Goal: Task Accomplishment & Management: Manage account settings

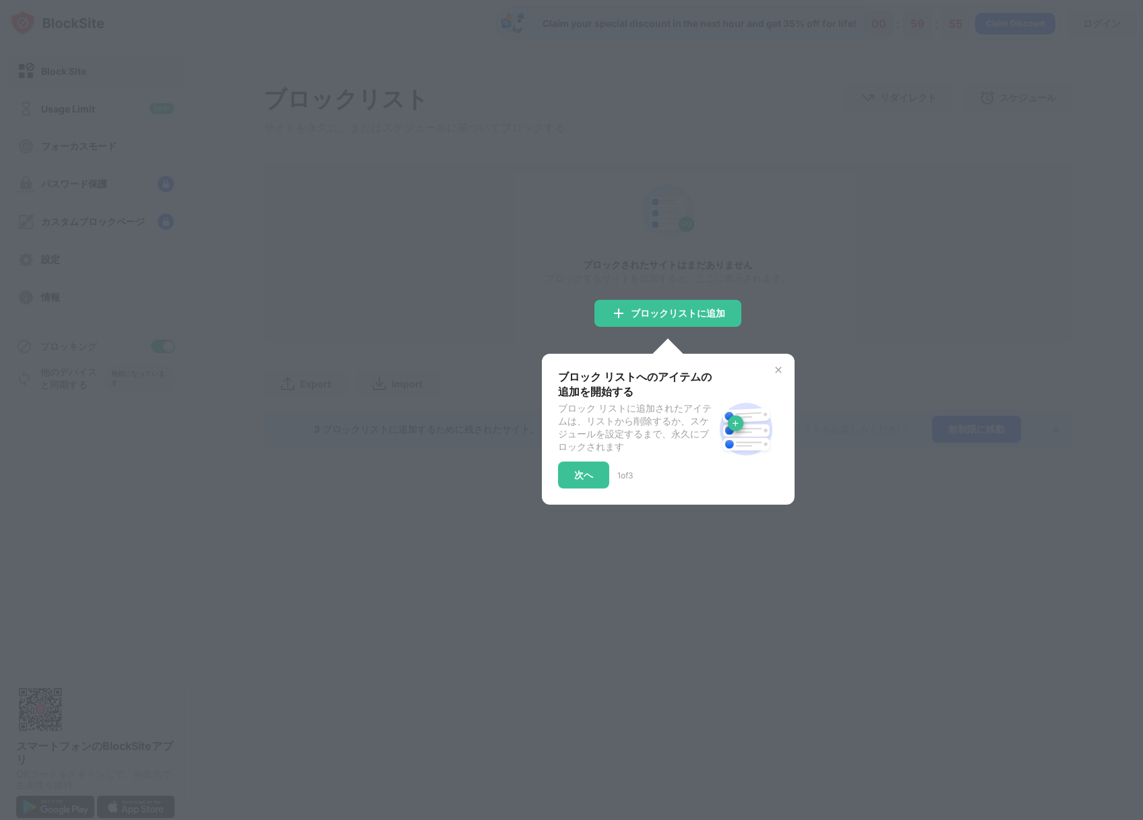
click at [777, 370] on img at bounding box center [778, 369] width 11 height 11
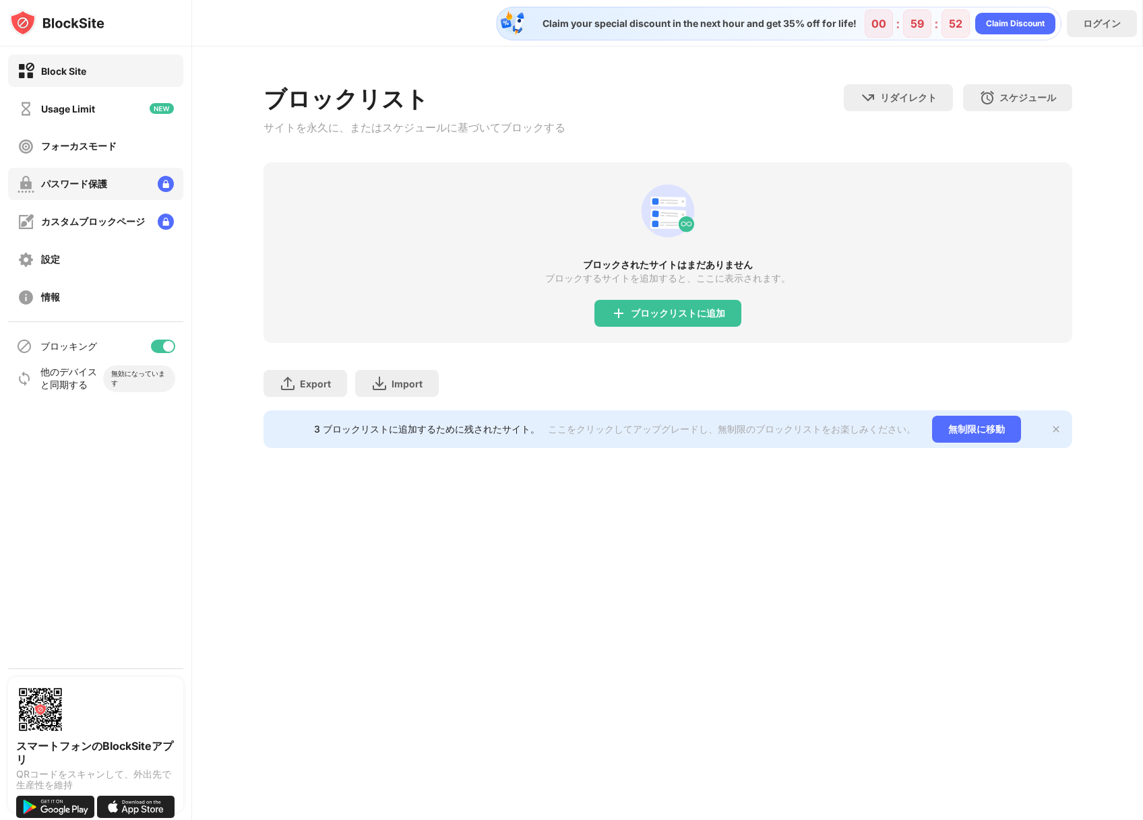
click at [100, 185] on div "パスワード保護" at bounding box center [74, 184] width 66 height 13
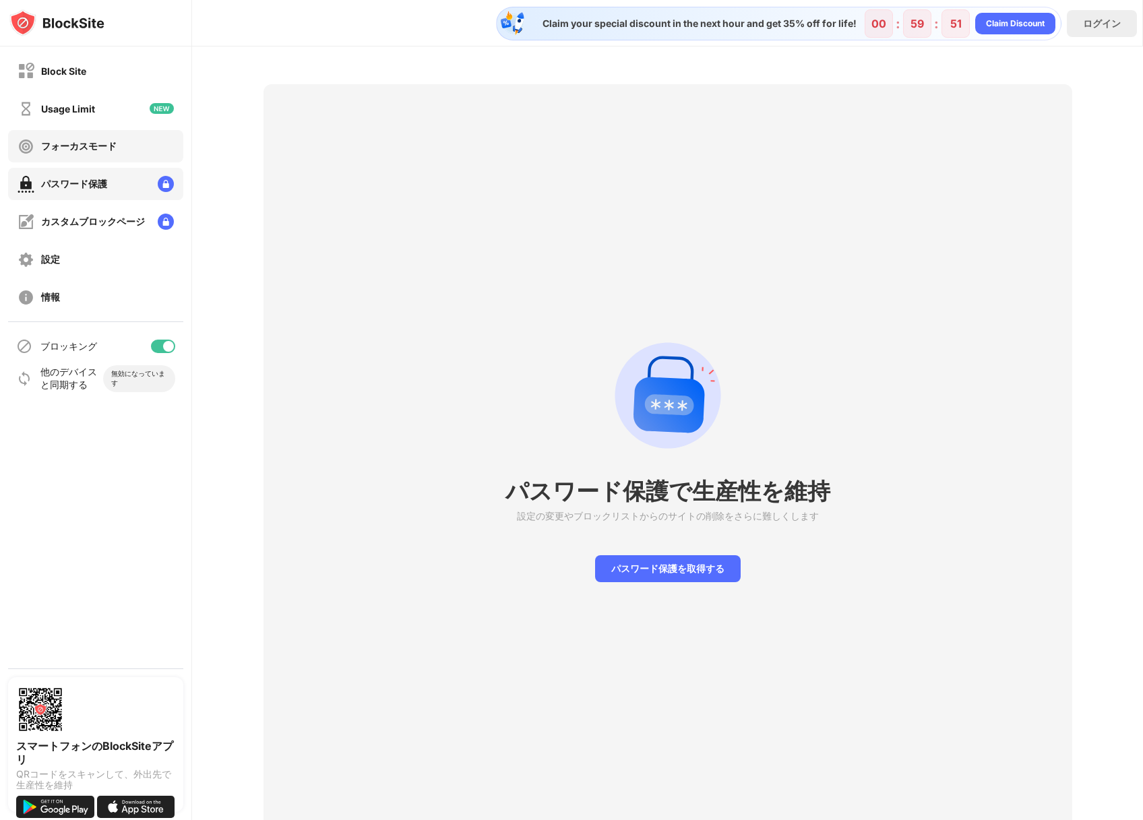
click at [100, 140] on div "フォーカスモード" at bounding box center [78, 146] width 75 height 13
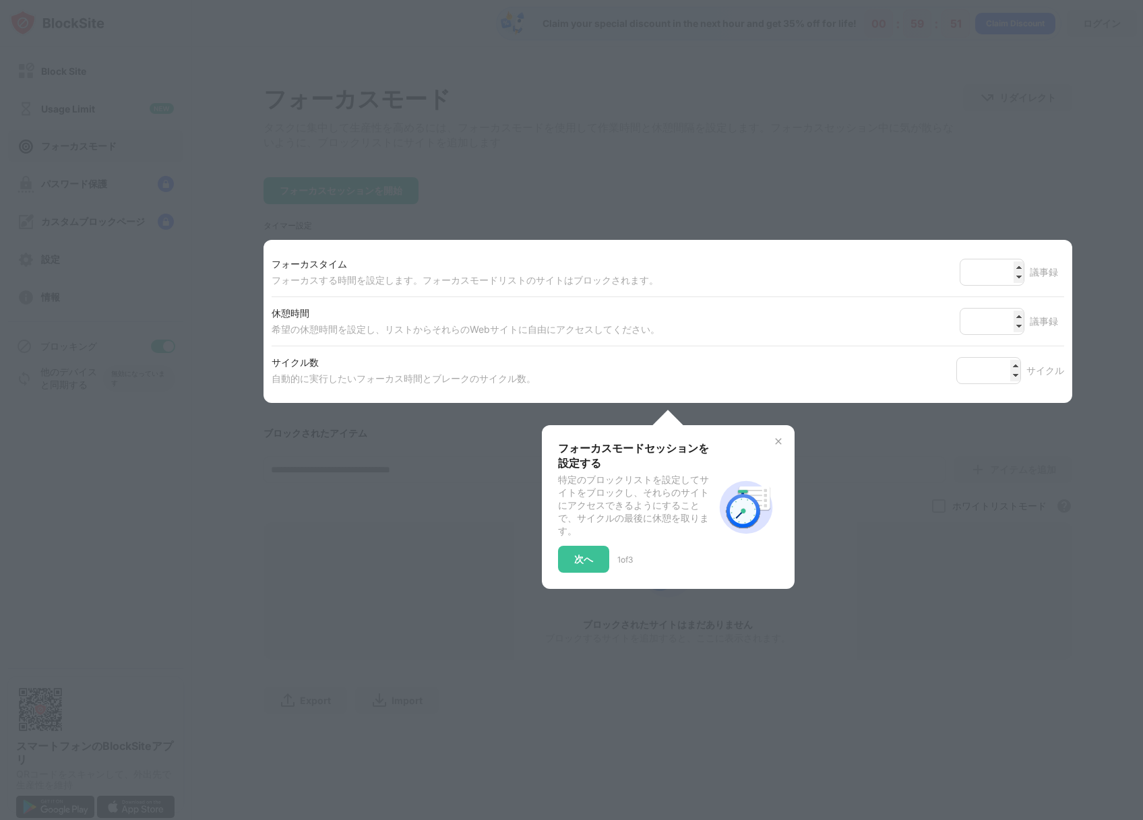
click at [274, 146] on div at bounding box center [571, 410] width 1143 height 820
click at [778, 441] on img at bounding box center [778, 441] width 11 height 11
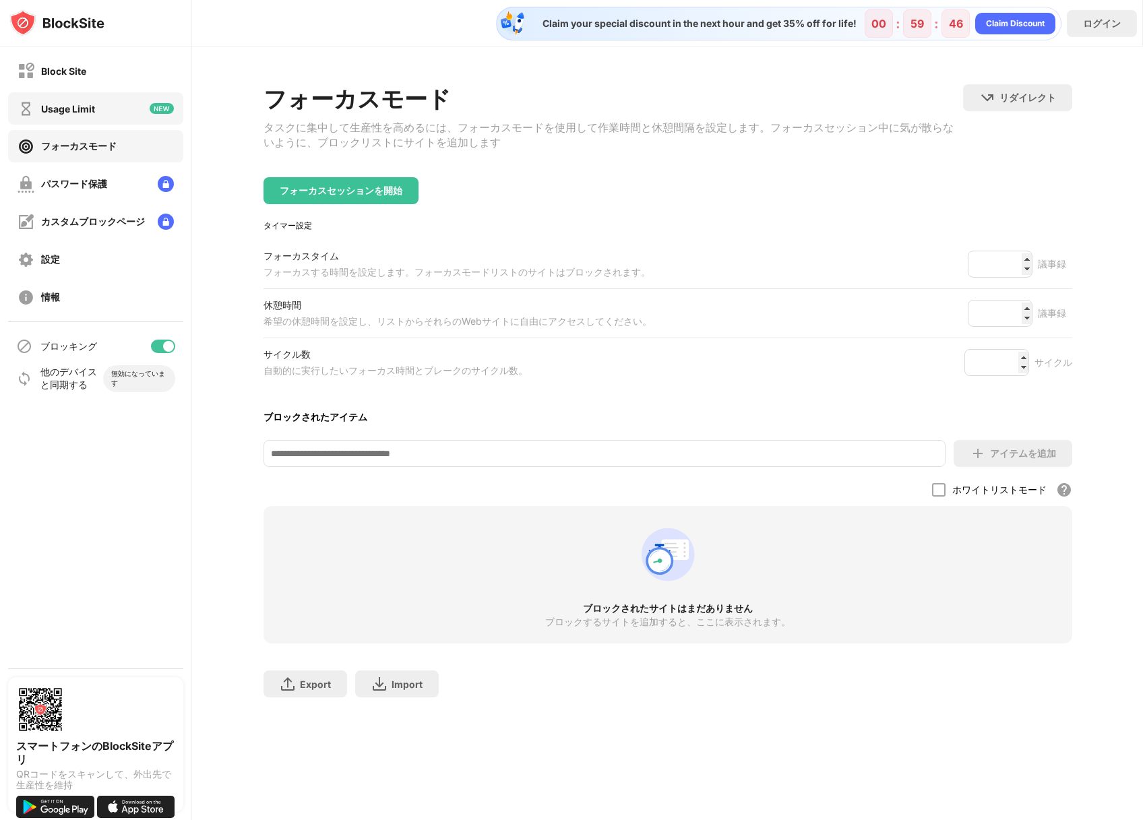
click at [102, 100] on div "Usage Limit" at bounding box center [95, 108] width 175 height 32
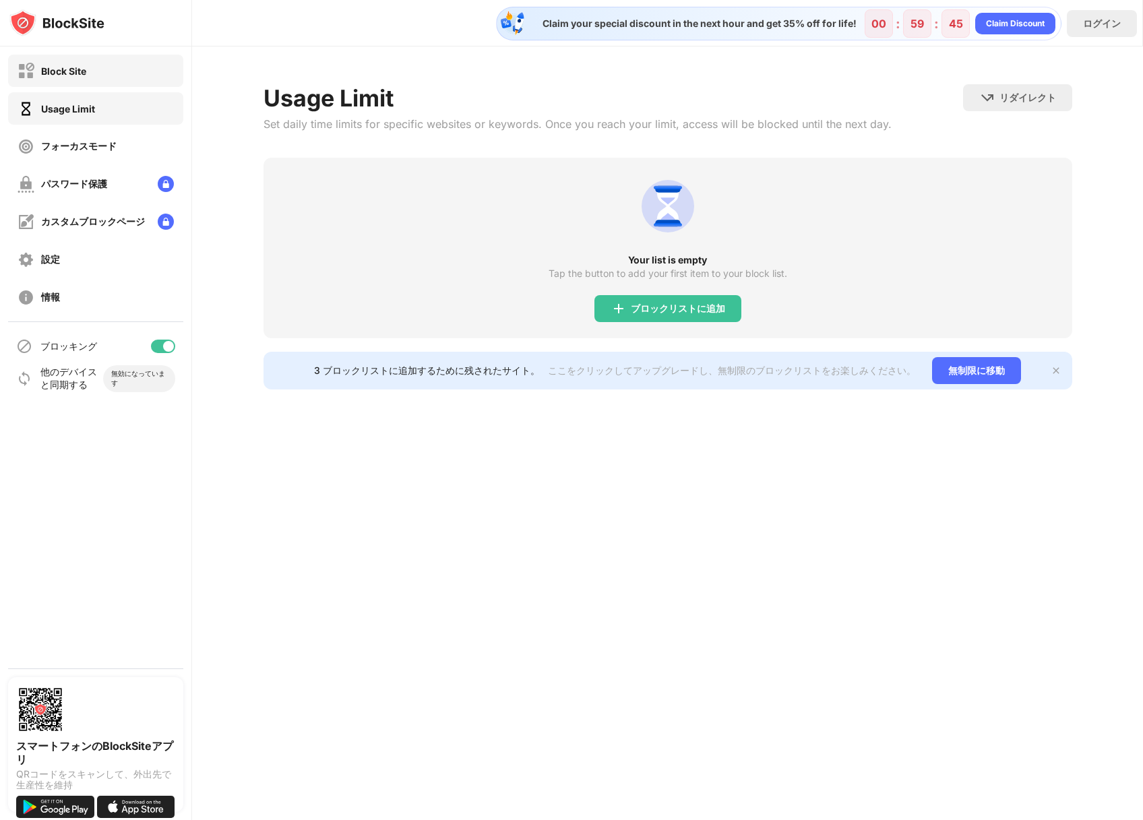
click at [98, 60] on div "Block Site" at bounding box center [95, 71] width 175 height 32
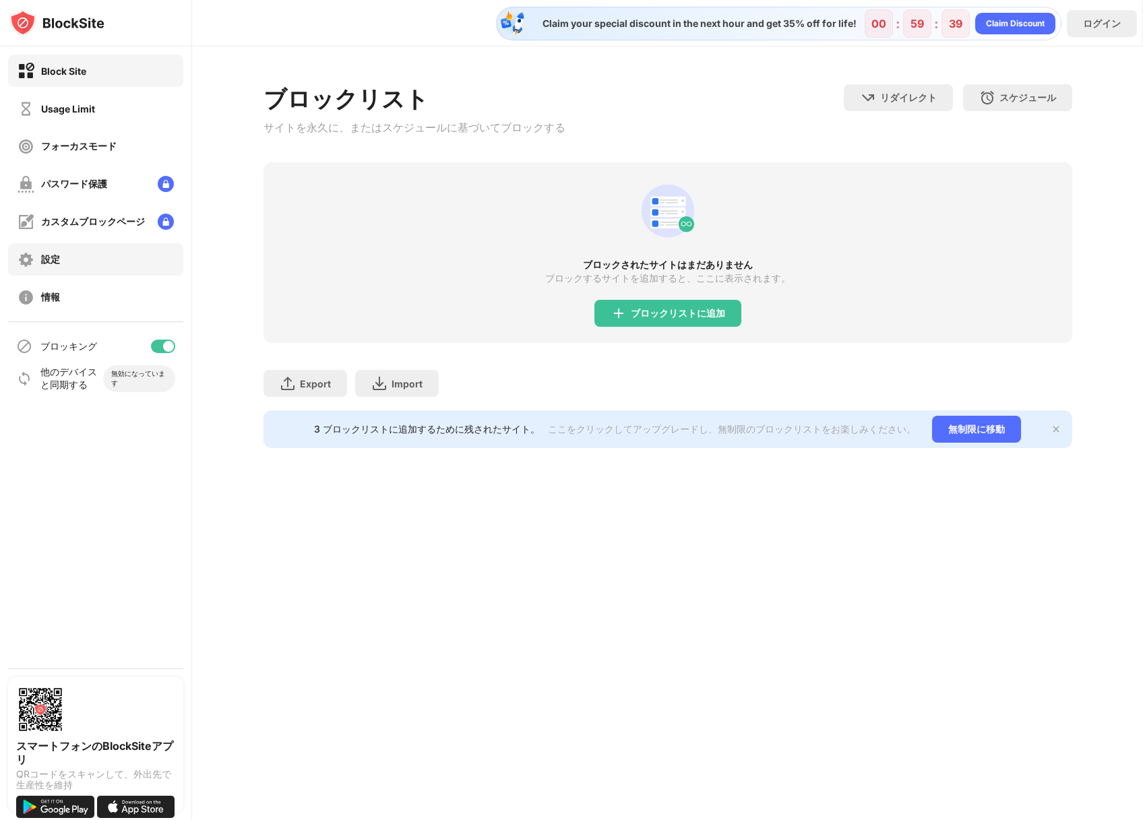
click at [36, 258] on div "設定" at bounding box center [39, 259] width 42 height 17
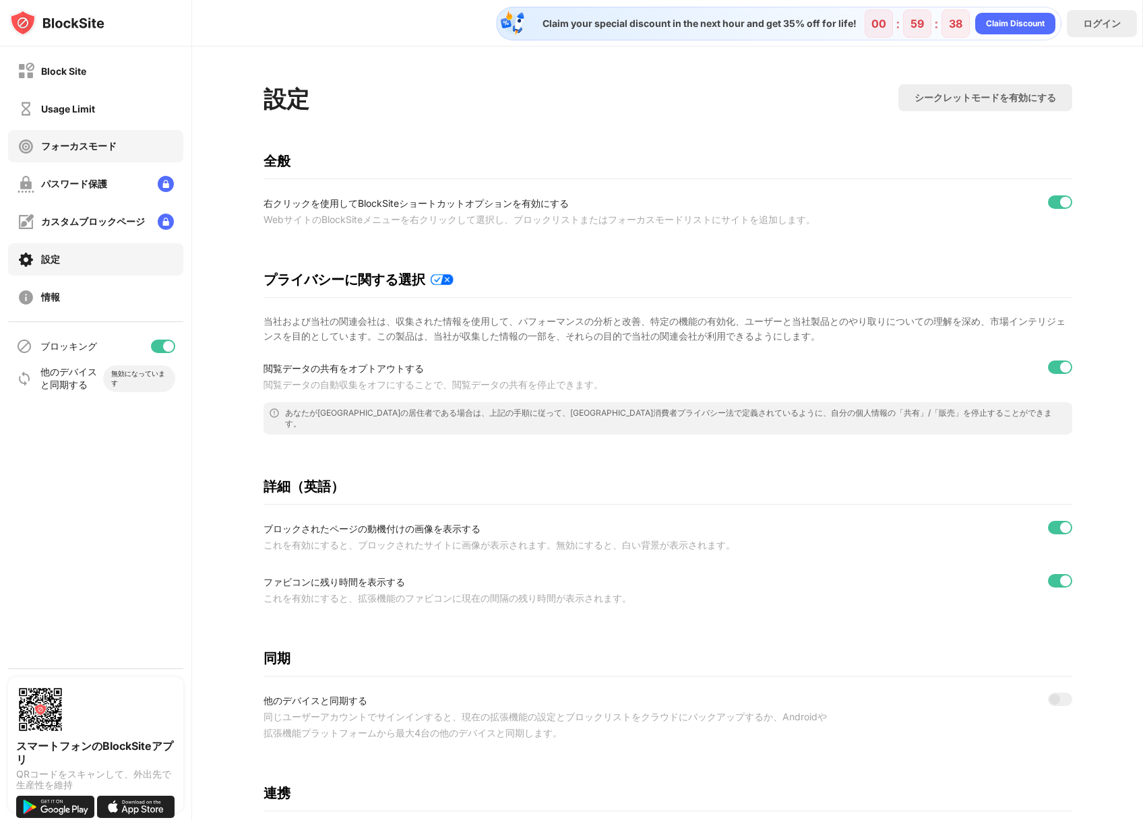
click at [76, 152] on div "フォーカスモード" at bounding box center [78, 146] width 75 height 13
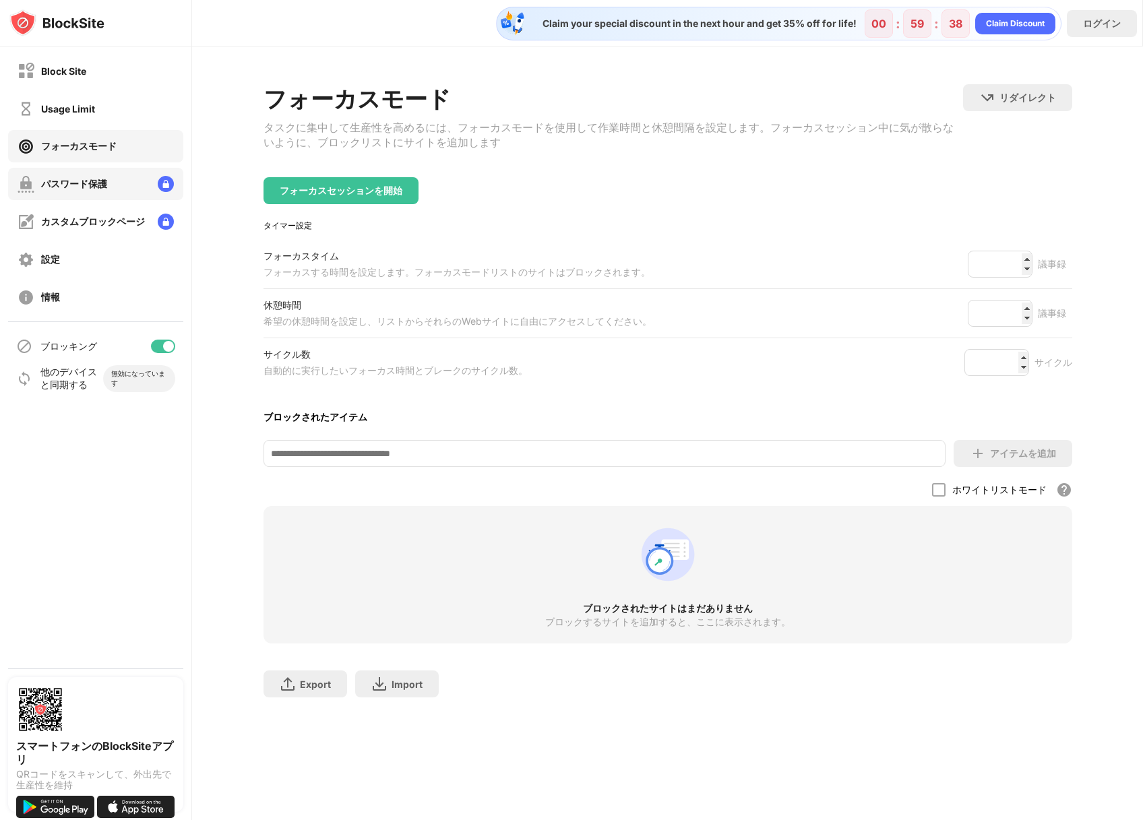
click at [81, 183] on div "パスワード保護" at bounding box center [74, 184] width 66 height 13
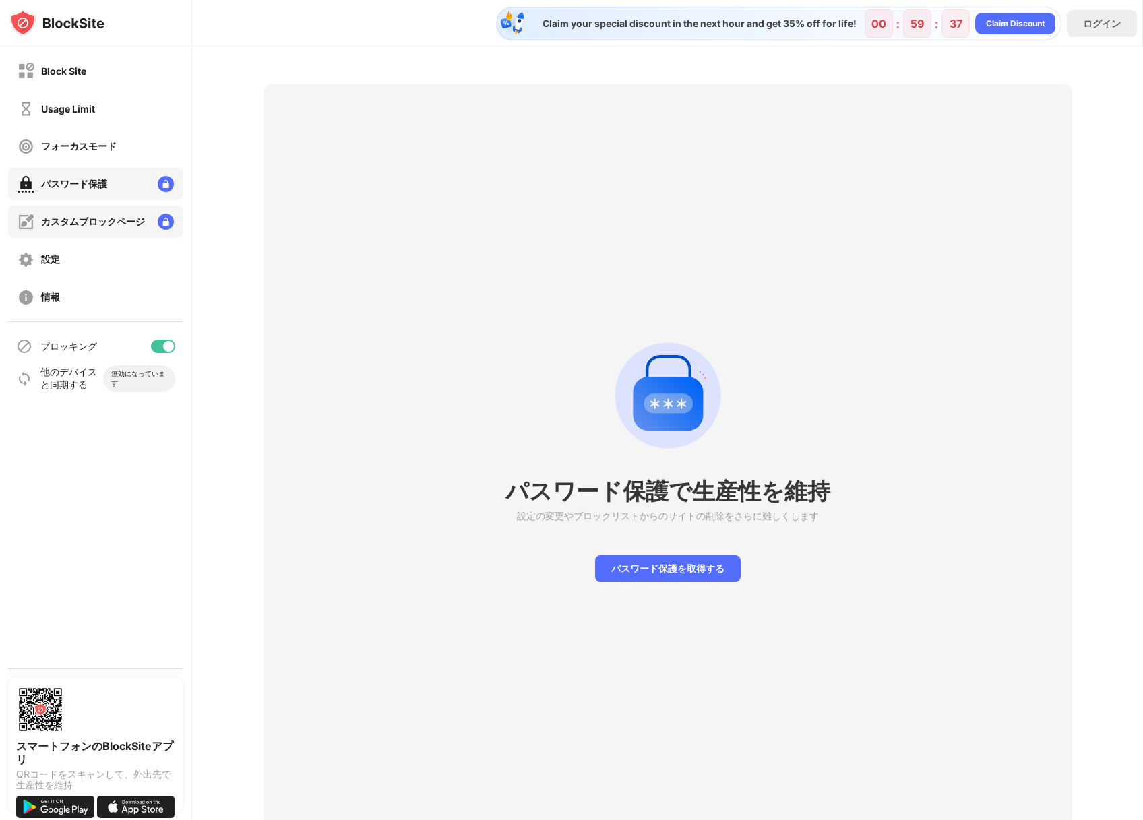
click at [95, 224] on div "カスタムブロックページ" at bounding box center [93, 222] width 104 height 13
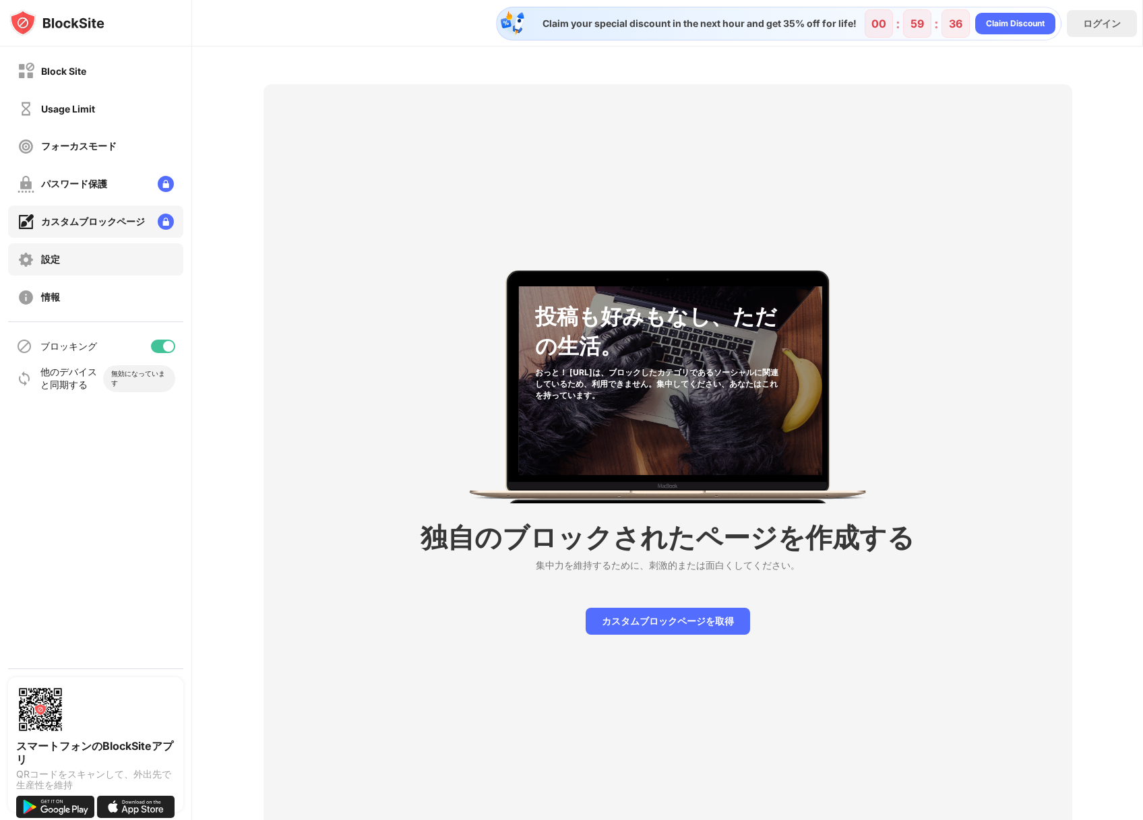
click at [97, 262] on div "設定" at bounding box center [95, 259] width 175 height 32
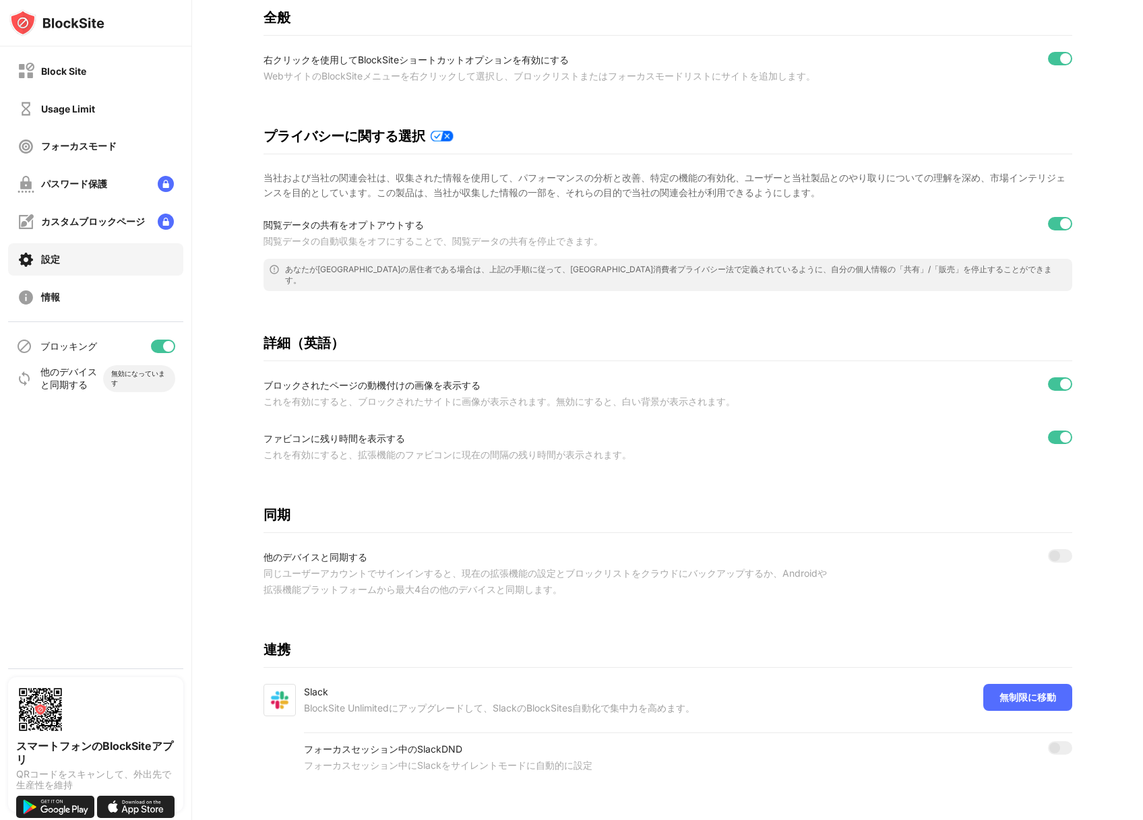
scroll to position [164, 0]
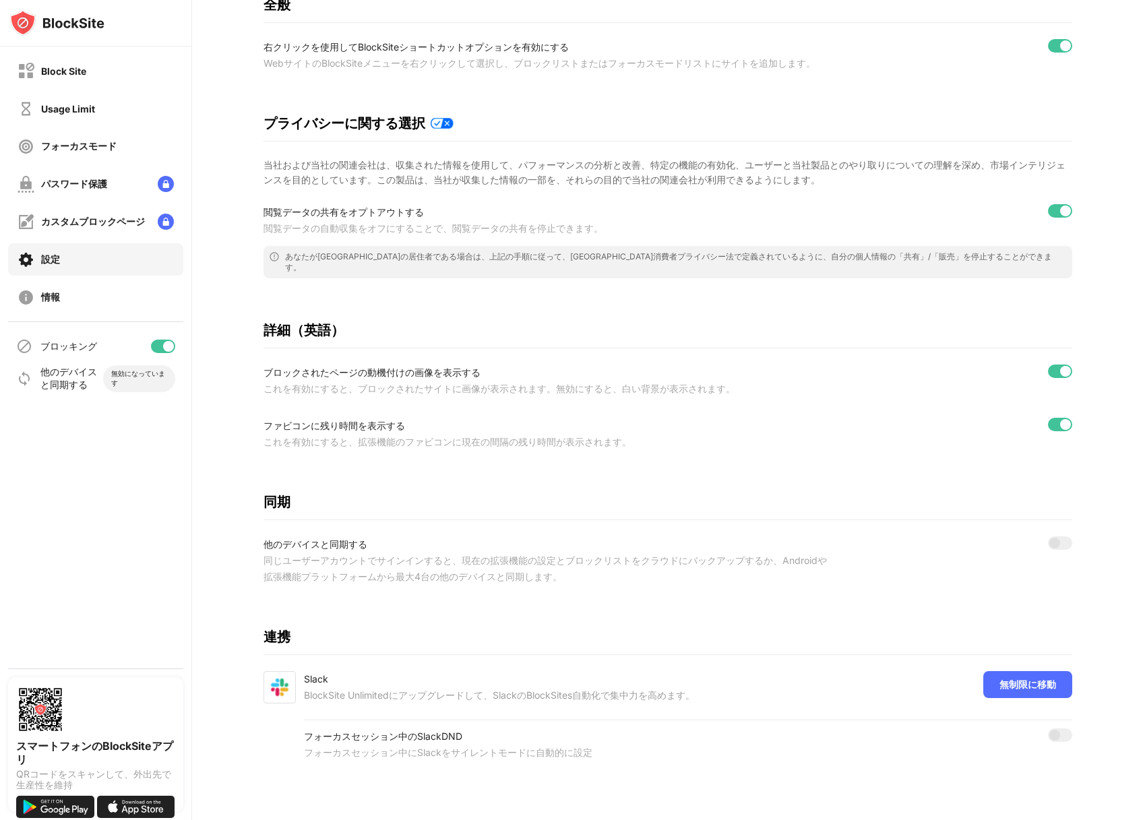
click at [63, 351] on div "ブロッキング" at bounding box center [68, 346] width 57 height 13
click at [77, 117] on div "Usage Limit" at bounding box center [56, 108] width 77 height 17
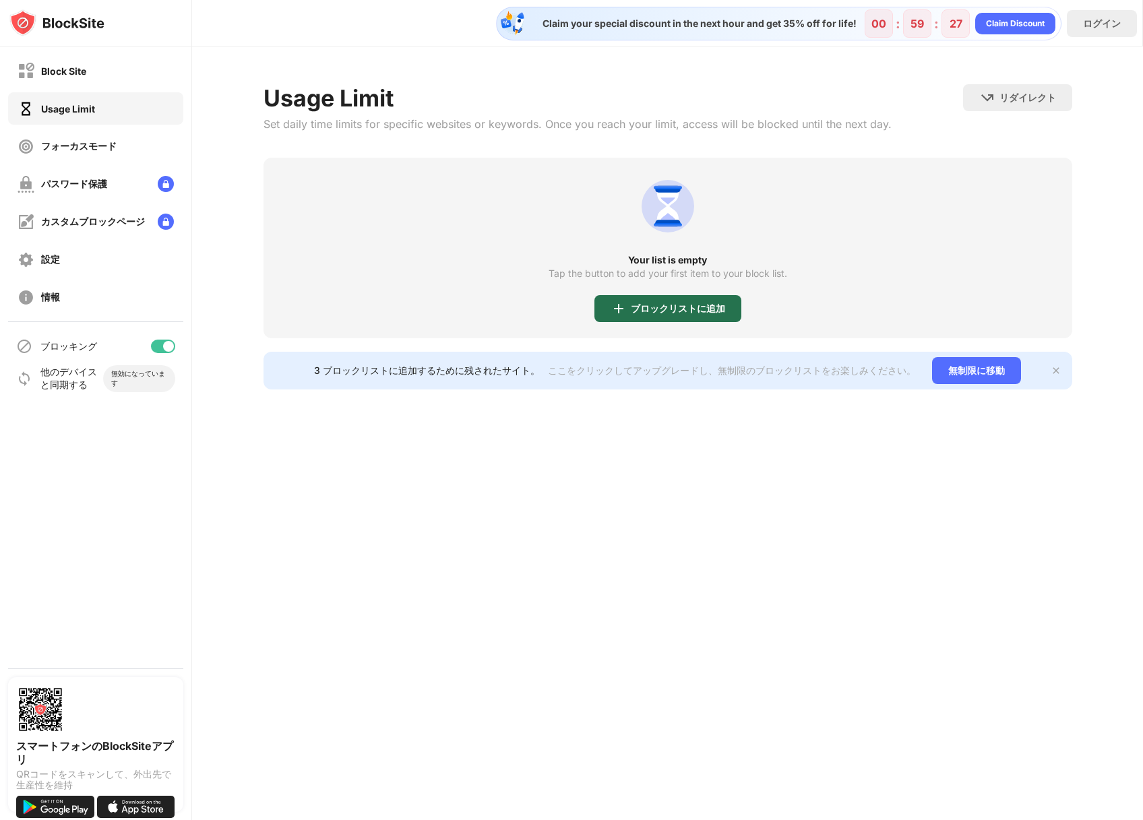
click at [664, 298] on div "ブロックリストに追加" at bounding box center [667, 308] width 147 height 27
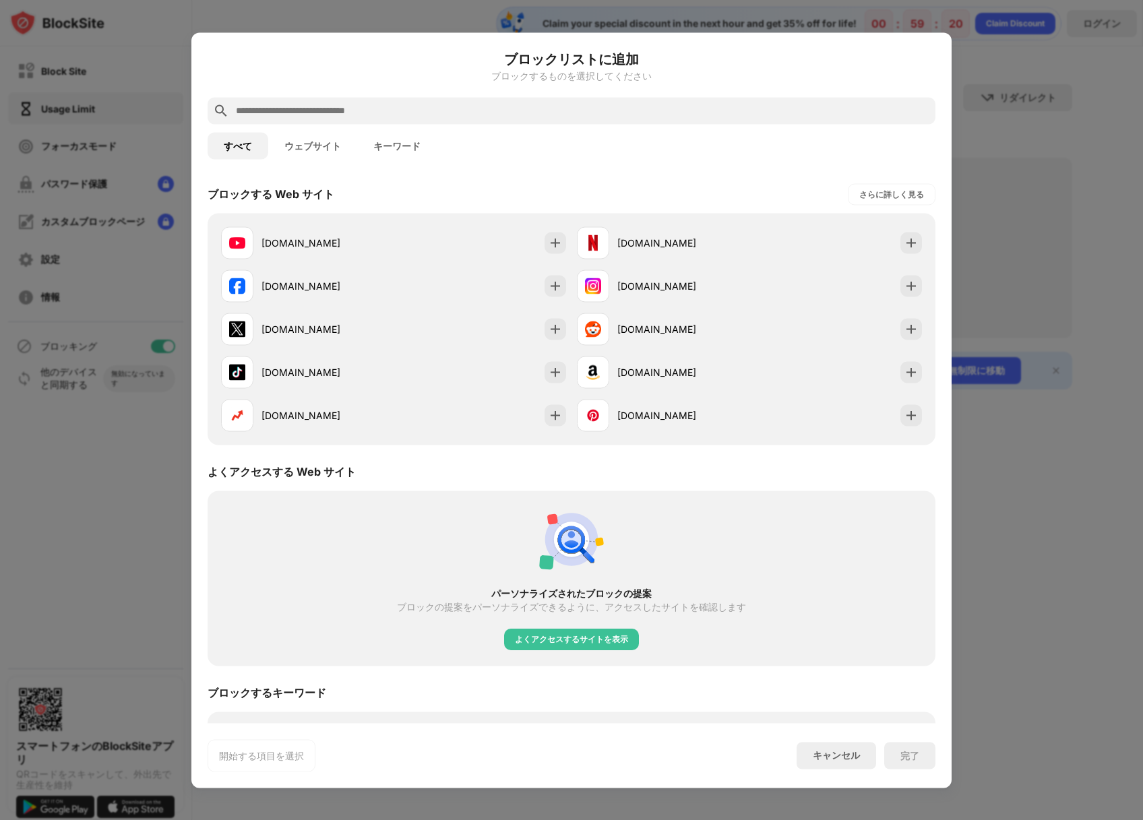
click at [286, 148] on button "ウェブサイト" at bounding box center [312, 145] width 89 height 27
click at [420, 146] on button "キーワード" at bounding box center [396, 145] width 79 height 27
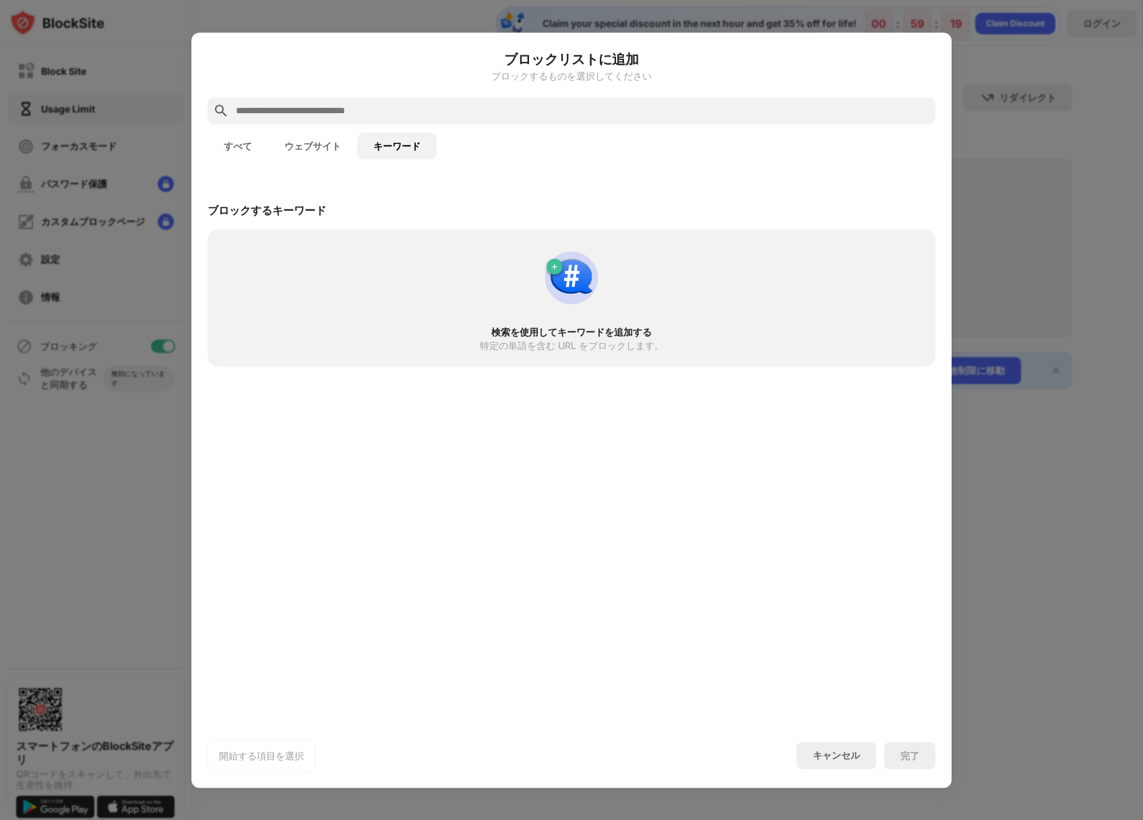
click at [253, 145] on button "すべて" at bounding box center [237, 145] width 61 height 27
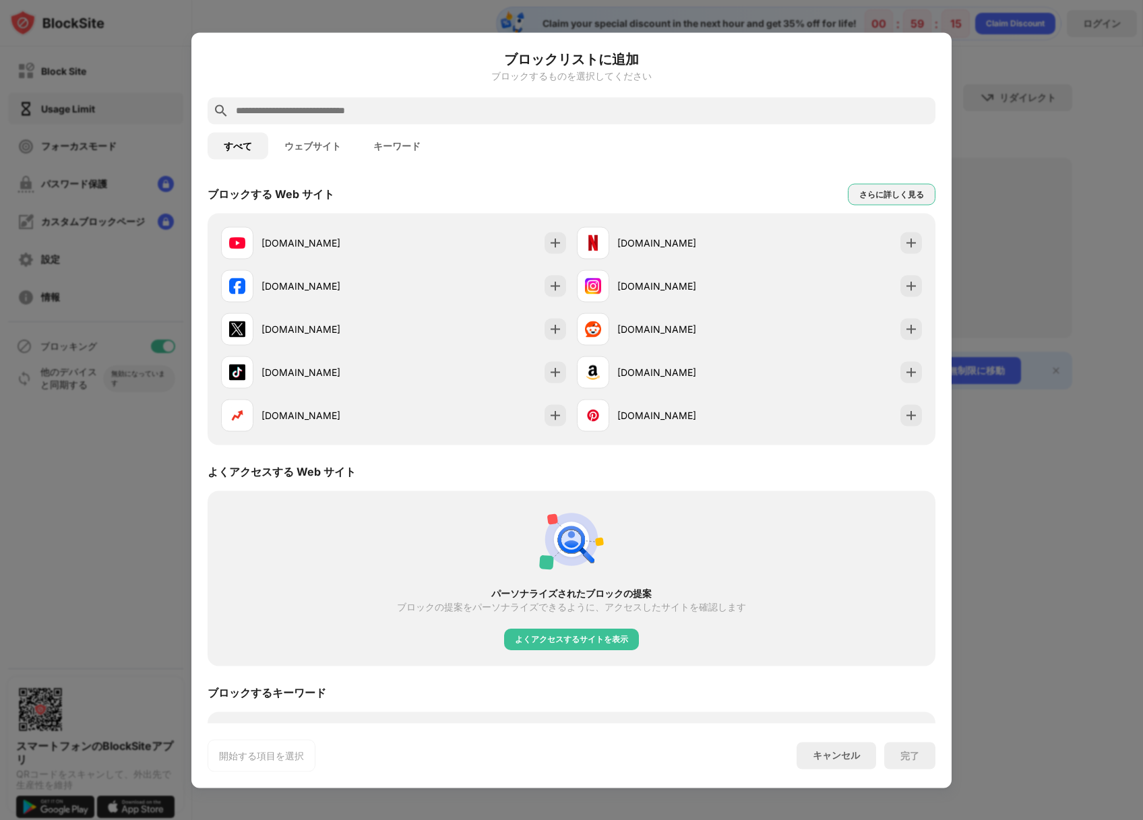
click at [878, 204] on div "さらに詳しく見る" at bounding box center [891, 194] width 88 height 22
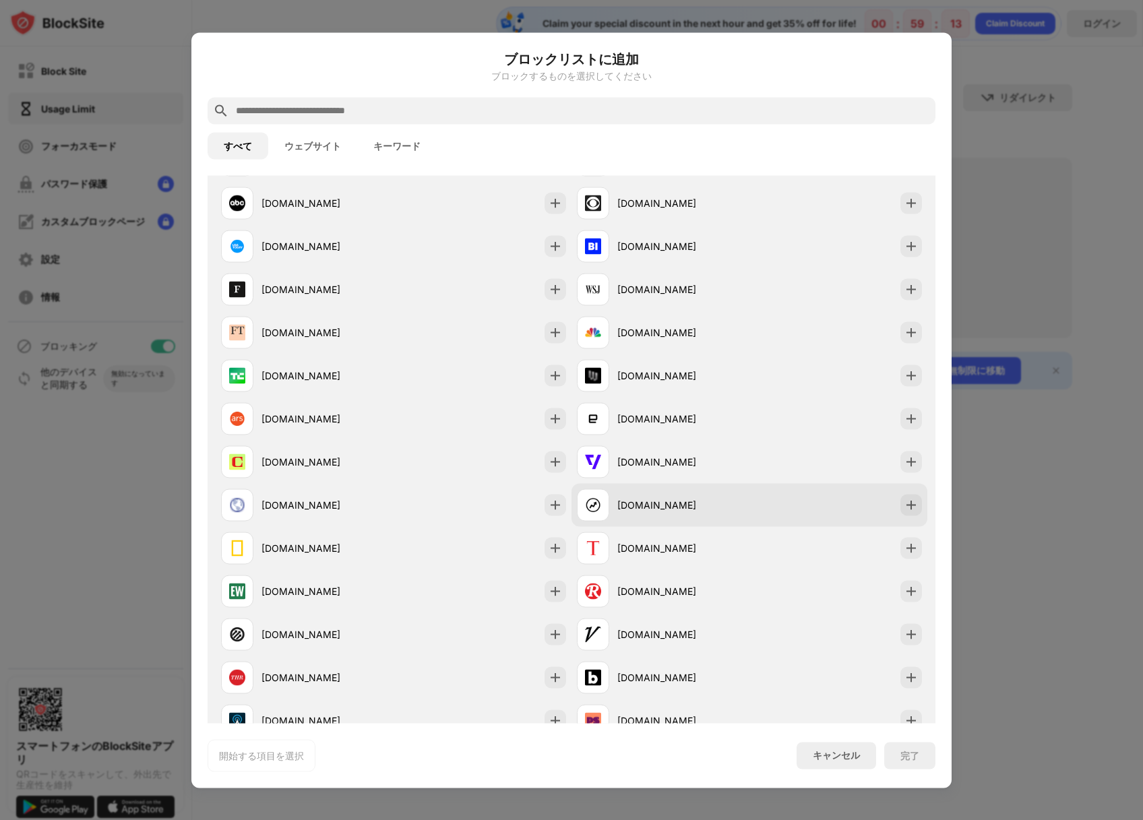
scroll to position [1419, 0]
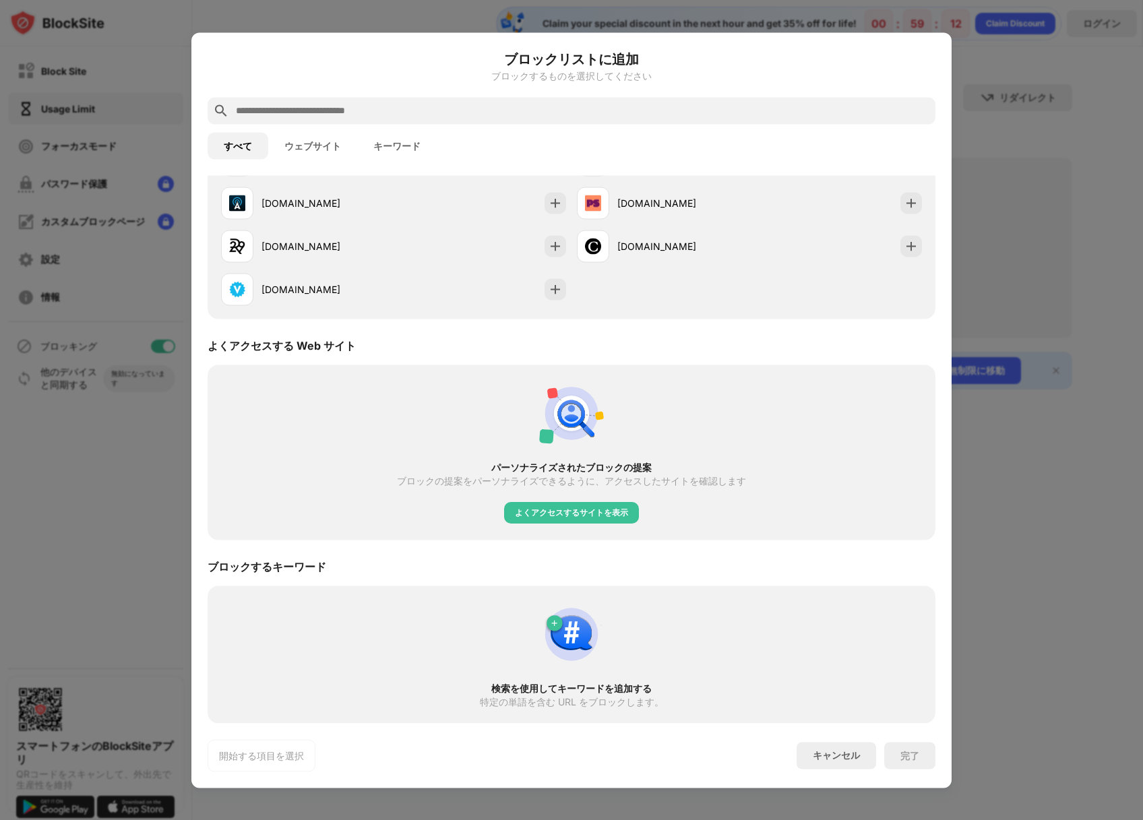
click at [1032, 486] on div at bounding box center [571, 410] width 1143 height 820
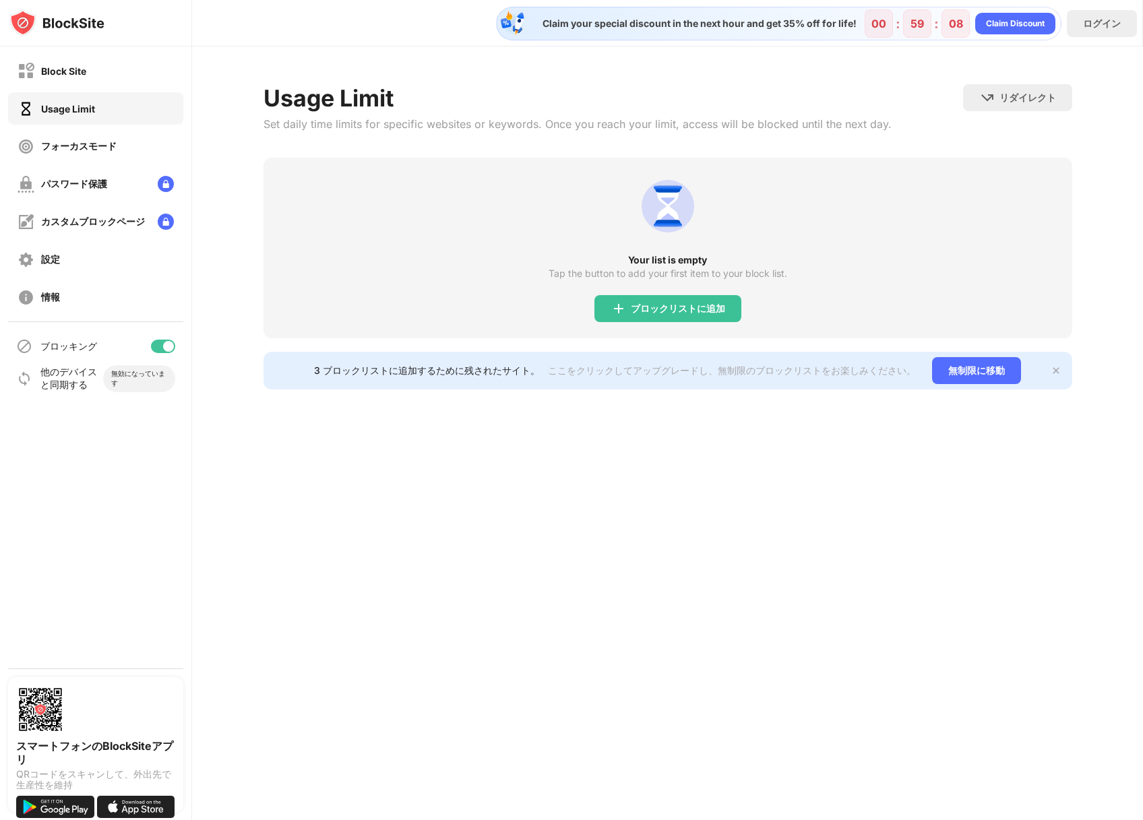
click at [1062, 371] on div "3 ブロックリストに追加するために残されたサイト。 ここをクリックしてアップグレードし、無制限のブロックリストをお楽しみください。 無制限に移動" at bounding box center [667, 371] width 808 height 38
click at [59, 67] on div "Block Site" at bounding box center [63, 70] width 45 height 11
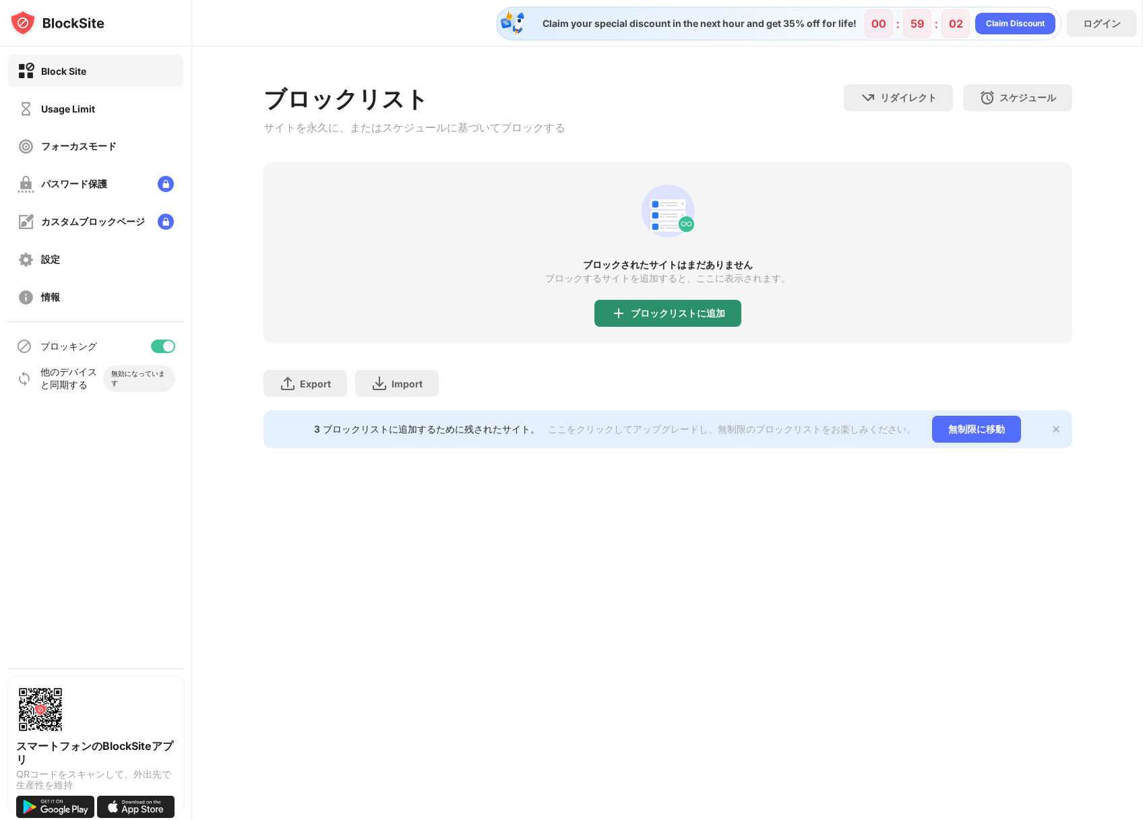
click at [636, 319] on div "ブロックリストに追加" at bounding box center [678, 313] width 94 height 11
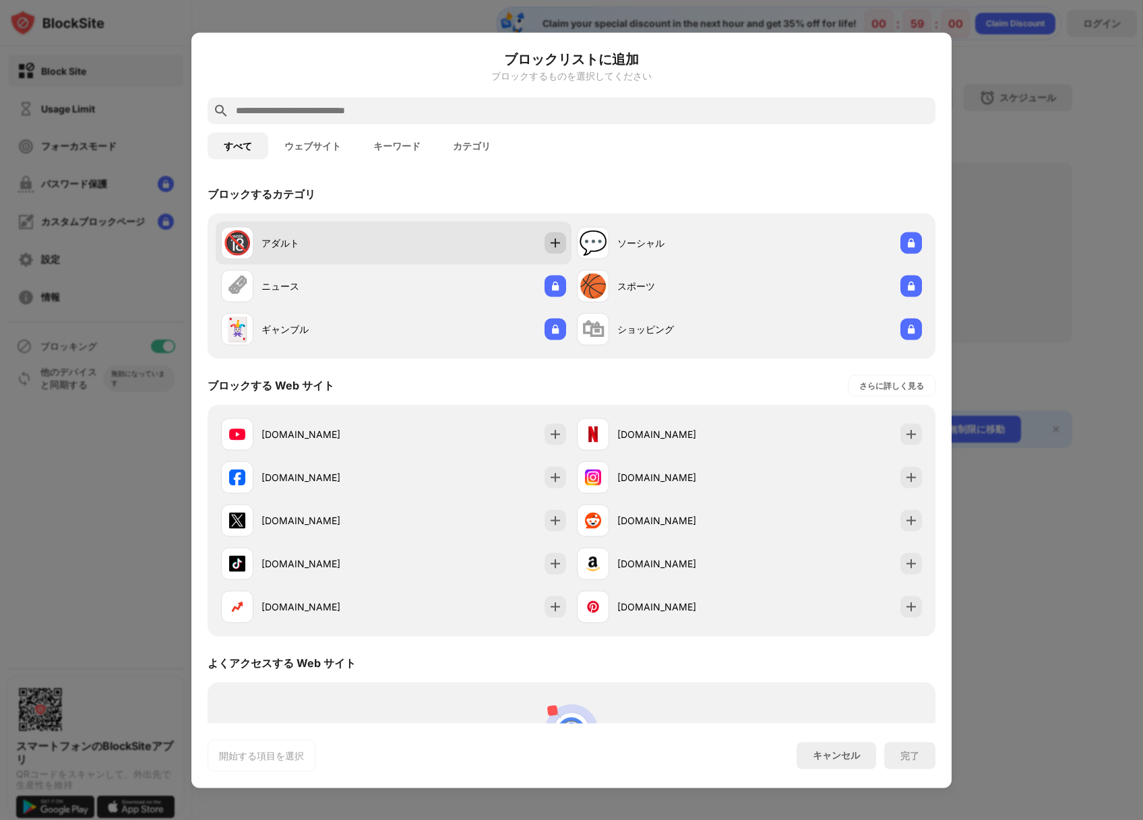
click at [548, 241] on img at bounding box center [554, 242] width 13 height 13
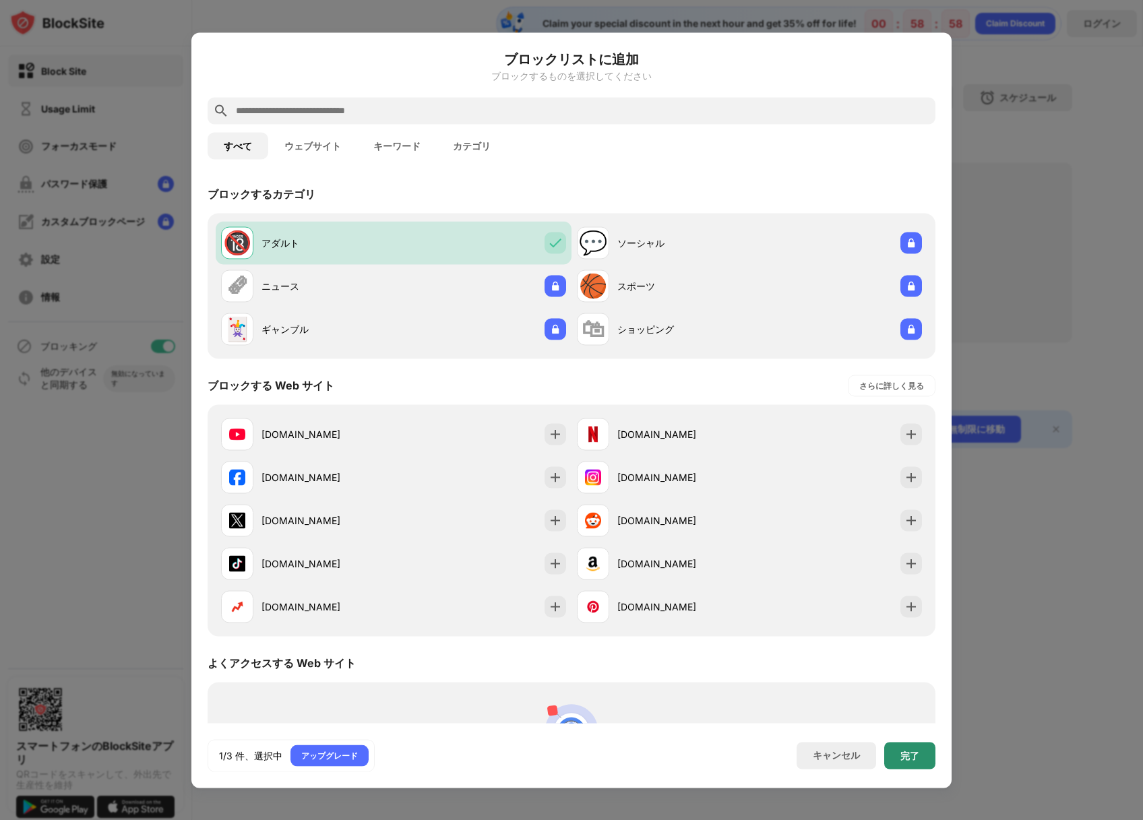
click at [915, 759] on div "完了" at bounding box center [909, 755] width 19 height 11
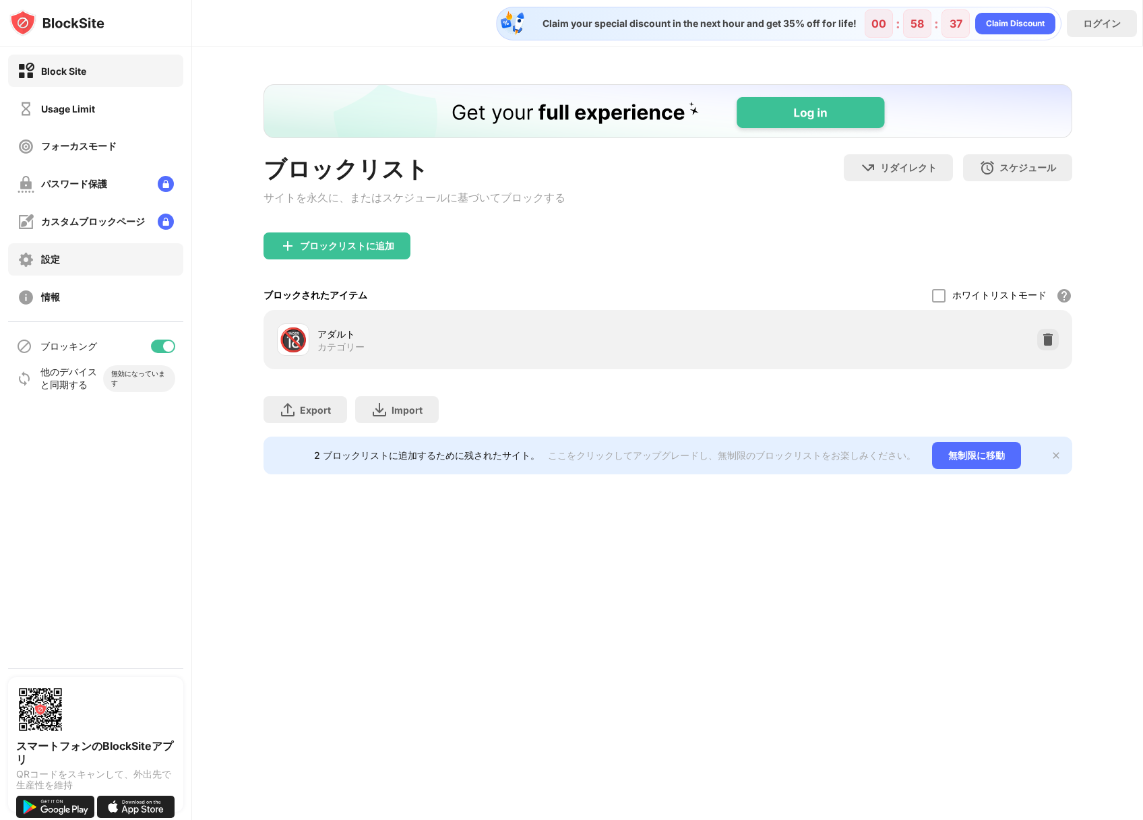
click at [112, 255] on div "設定" at bounding box center [95, 259] width 175 height 32
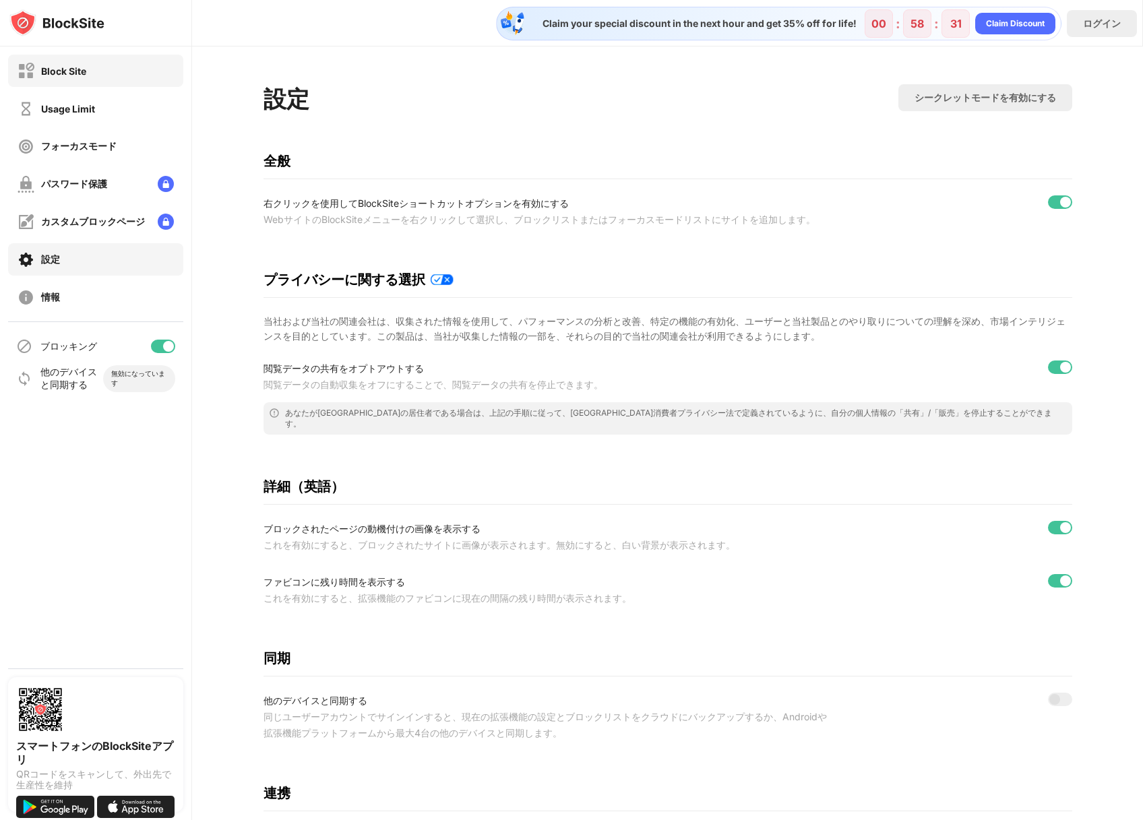
click at [99, 79] on div "Block Site" at bounding box center [95, 71] width 175 height 32
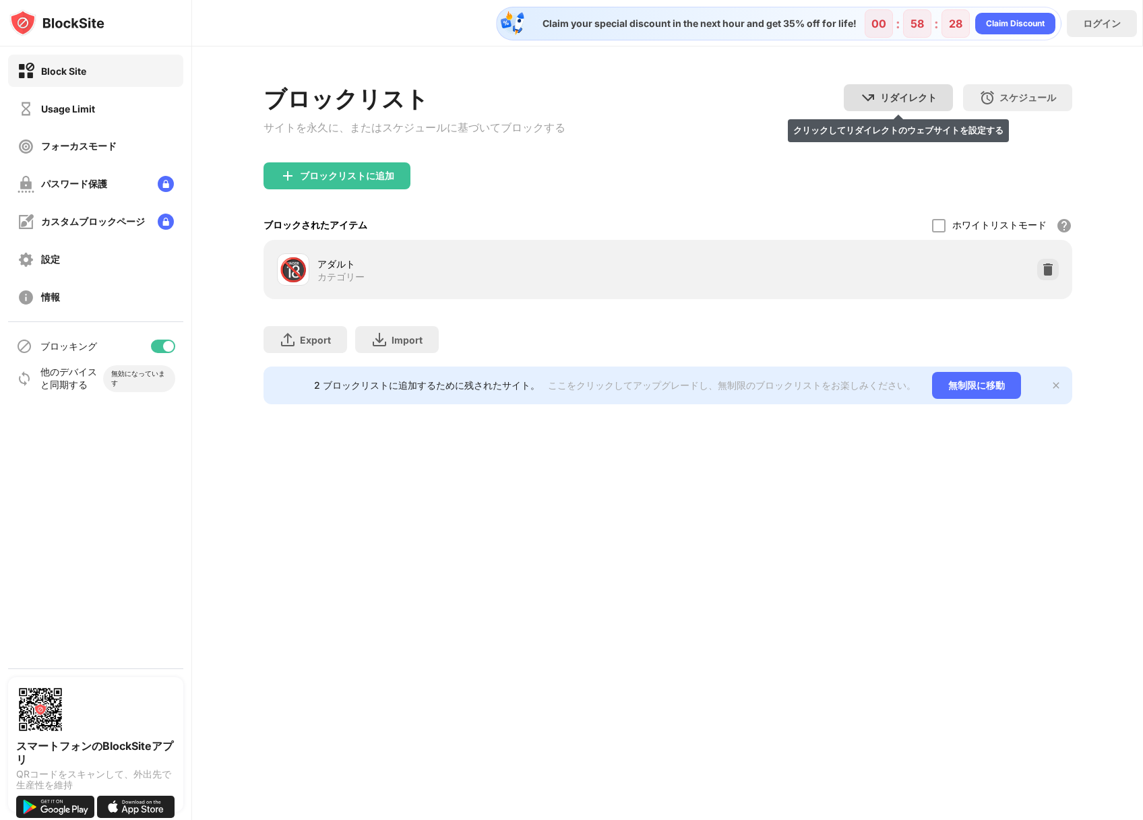
click at [909, 88] on div "リダイレクト クリックしてリダイレクトのウェブサイトを設定する" at bounding box center [897, 97] width 109 height 27
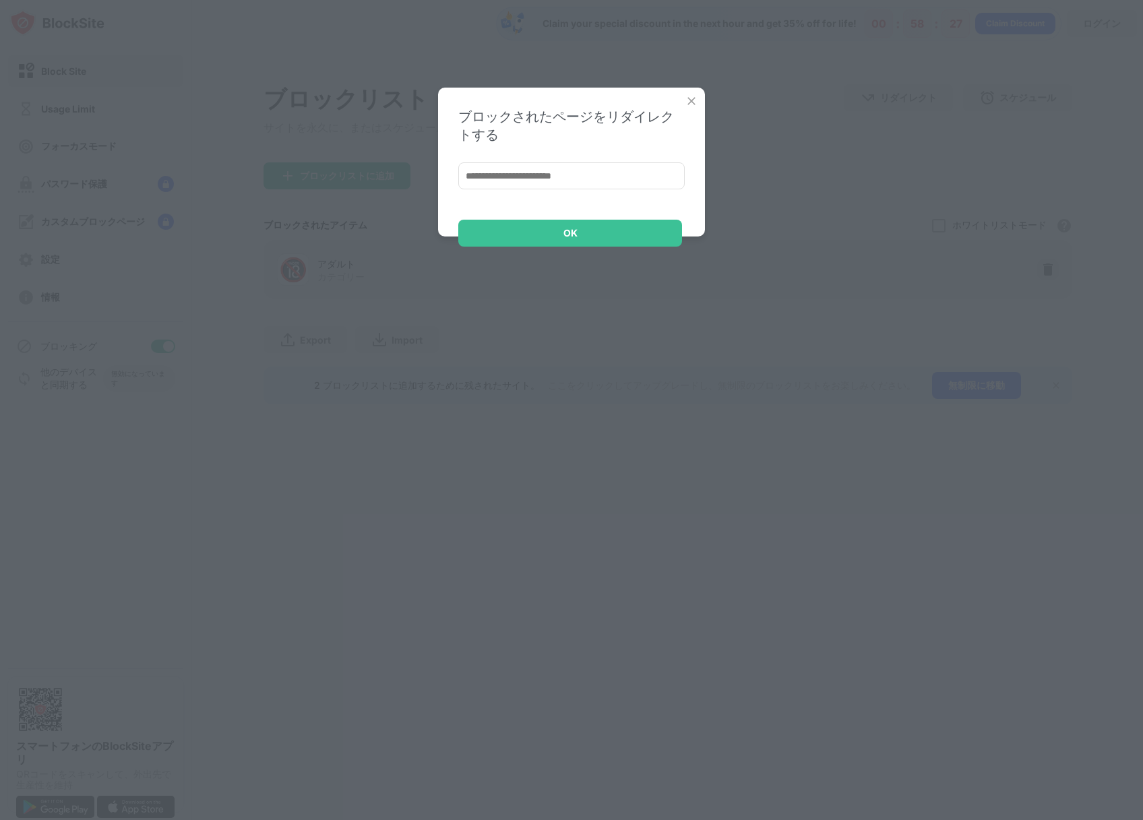
click at [536, 176] on input at bounding box center [571, 175] width 226 height 27
type input "*********"
